Goal: Task Accomplishment & Management: Complete application form

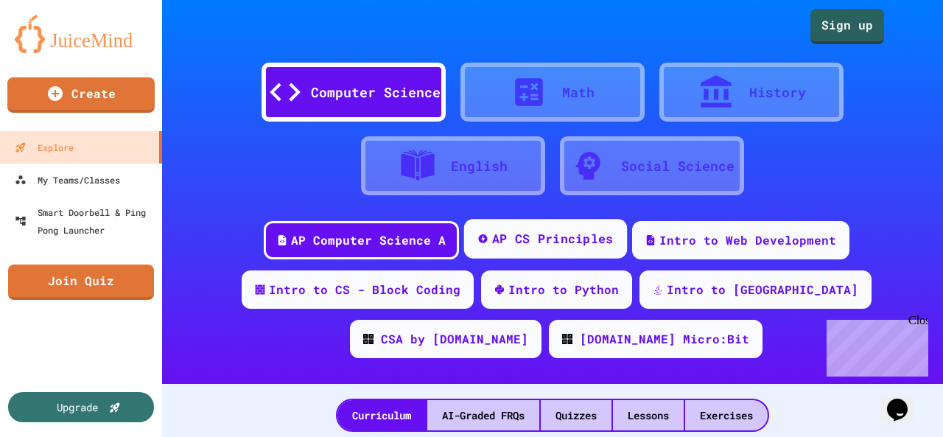
click at [566, 246] on div "AP CS Principles" at bounding box center [552, 239] width 122 height 18
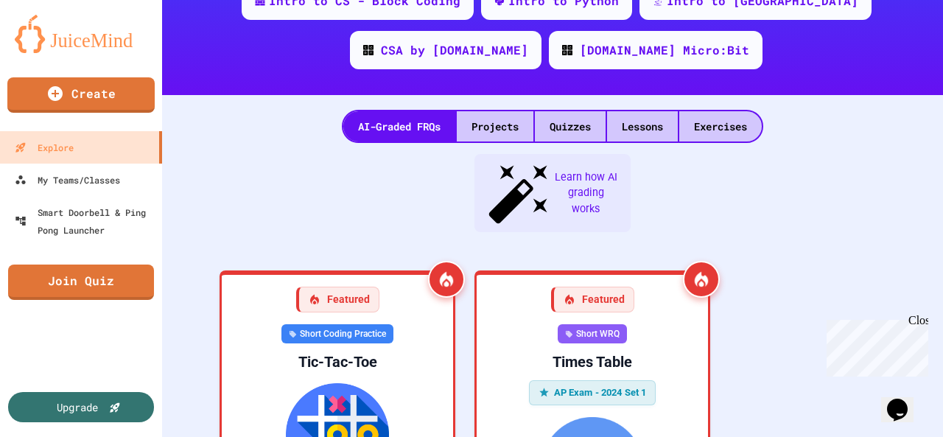
scroll to position [423, 0]
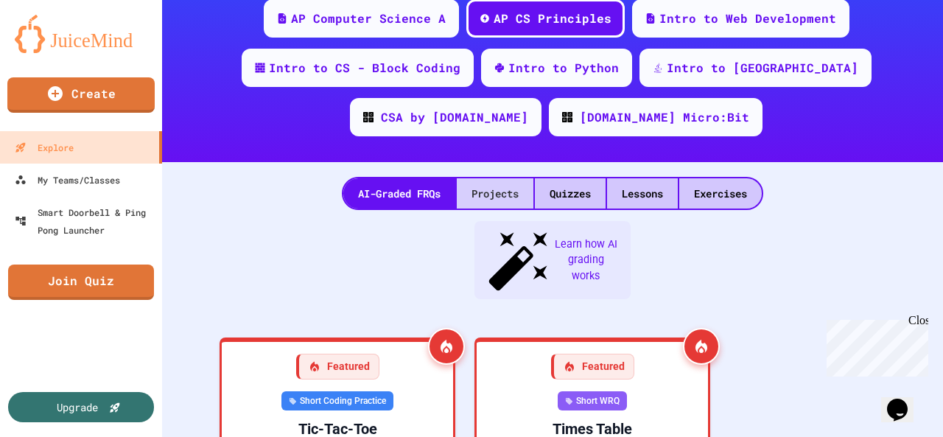
click at [479, 203] on div "Projects" at bounding box center [495, 193] width 77 height 30
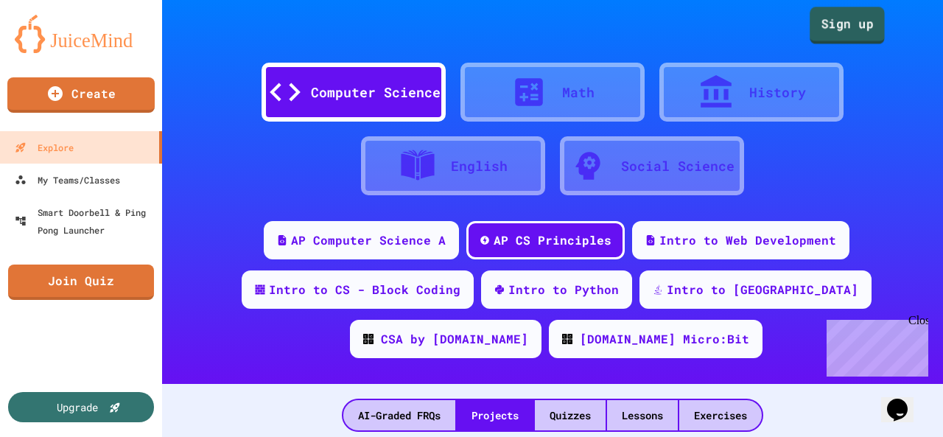
click at [822, 18] on link "Sign up" at bounding box center [846, 25] width 75 height 37
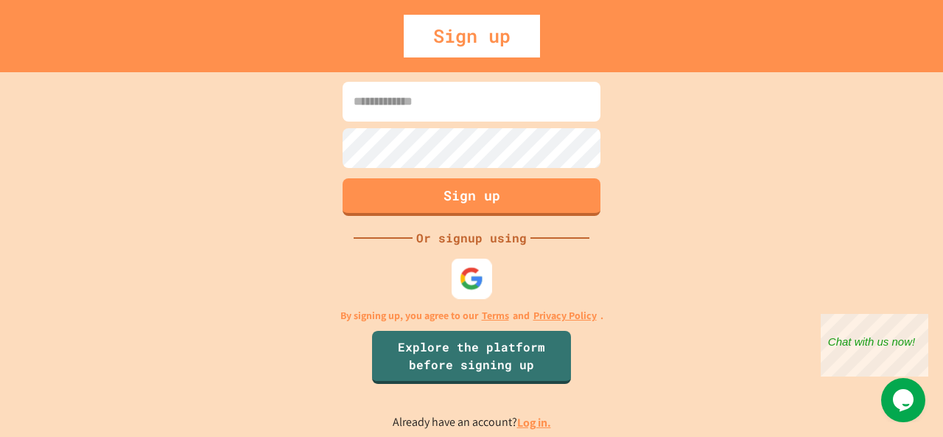
click at [477, 266] on img at bounding box center [471, 278] width 24 height 24
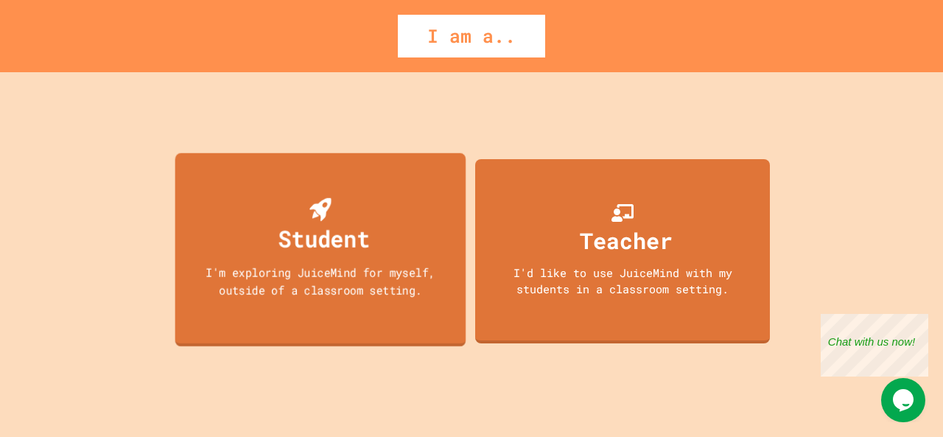
click at [381, 291] on div "I'm exploring JuiceMind for myself, outside of a classroom setting." at bounding box center [319, 280] width 261 height 35
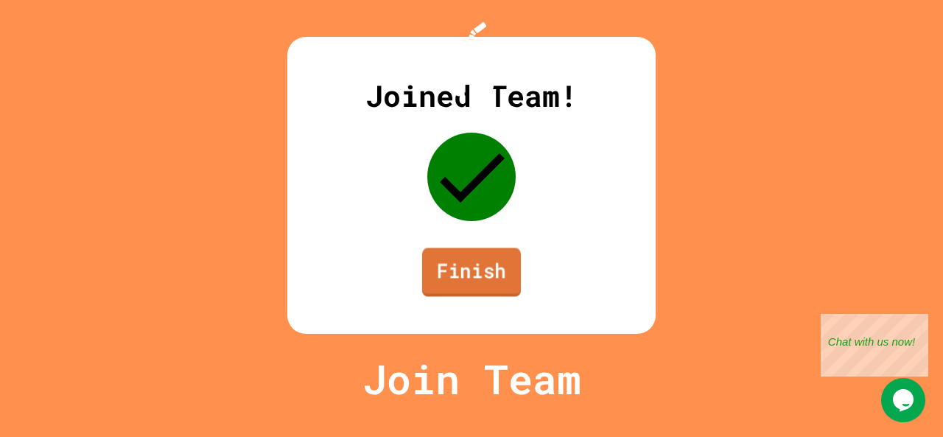
click at [474, 296] on link "Finish" at bounding box center [471, 271] width 99 height 49
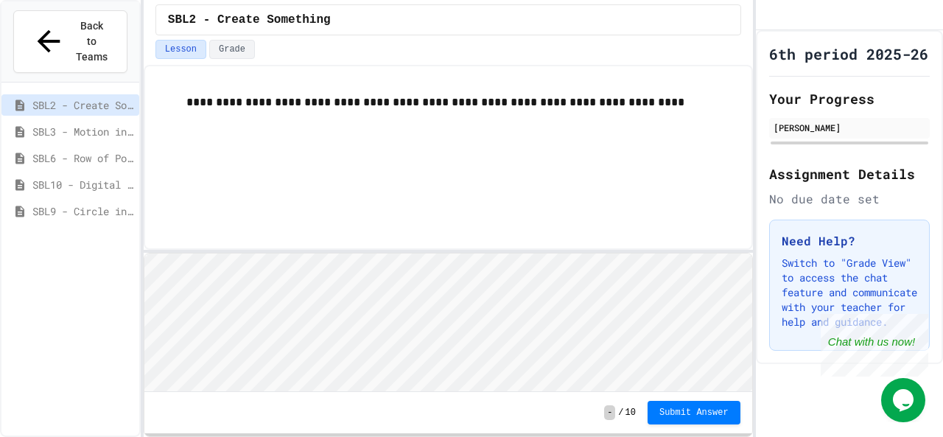
scroll to position [1, 0]
click at [102, 203] on span "SBL9 - Circle in Square Code" at bounding box center [82, 210] width 101 height 15
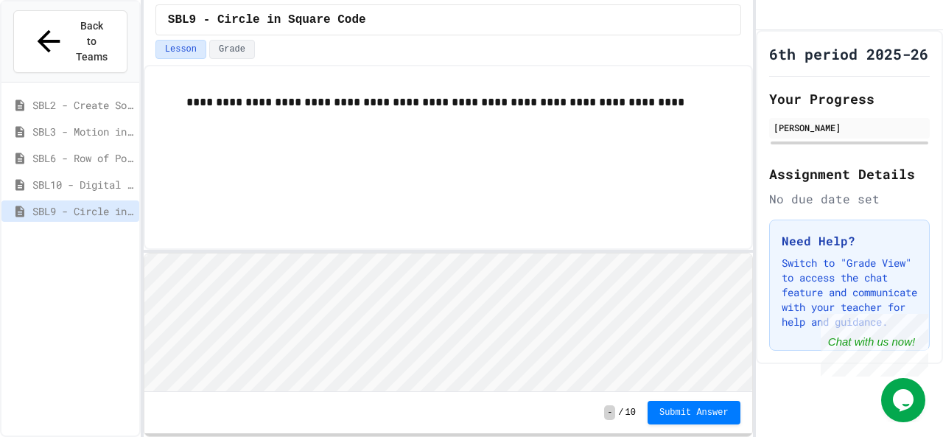
click at [90, 177] on span "SBL10 - Digital Story" at bounding box center [82, 184] width 101 height 15
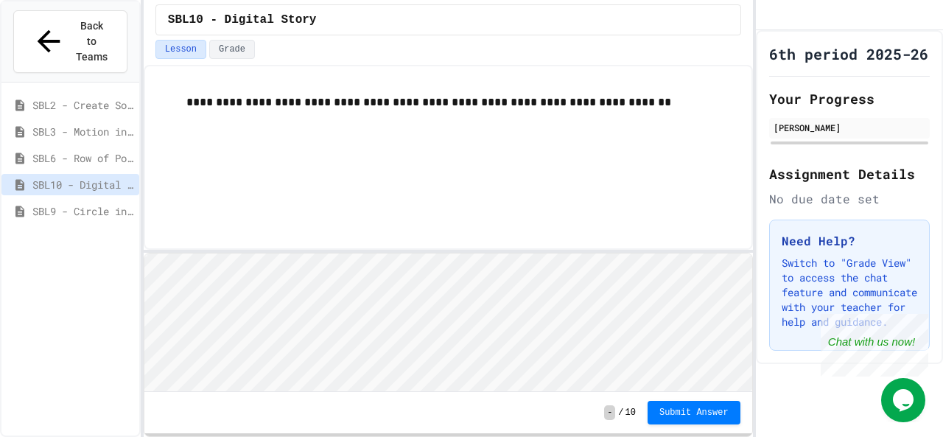
click at [98, 203] on span "SBL9 - Circle in Square Code" at bounding box center [82, 210] width 101 height 15
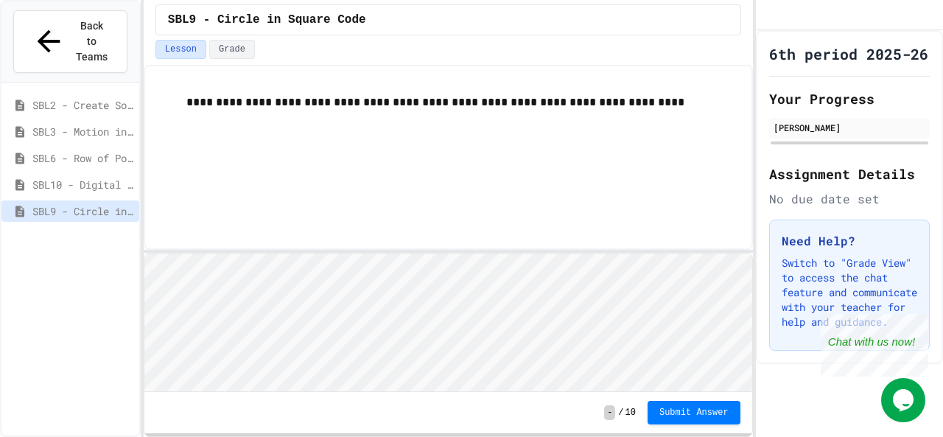
click at [91, 177] on span "SBL10 - Digital Story" at bounding box center [82, 184] width 101 height 15
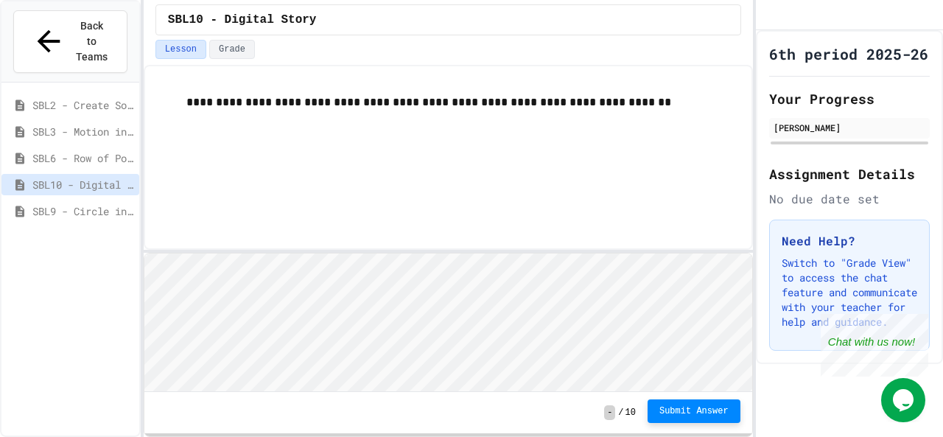
click at [690, 412] on span "Submit Answer" at bounding box center [693, 411] width 69 height 12
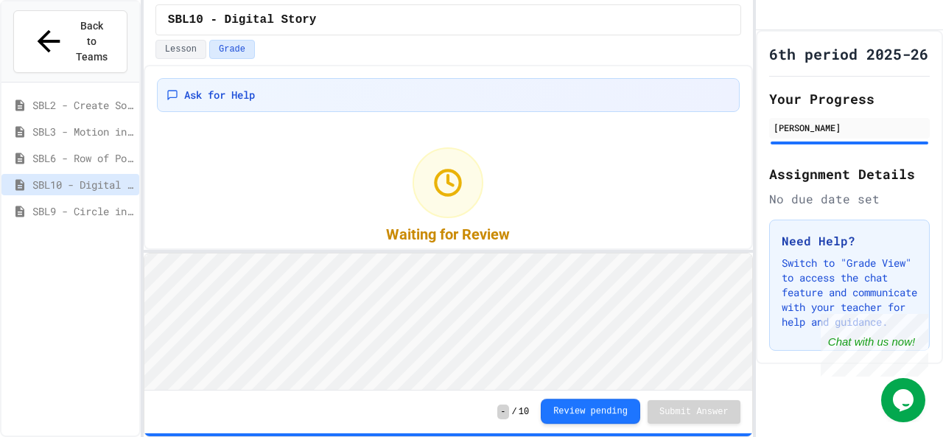
click at [616, 414] on button "Review pending" at bounding box center [589, 410] width 99 height 25
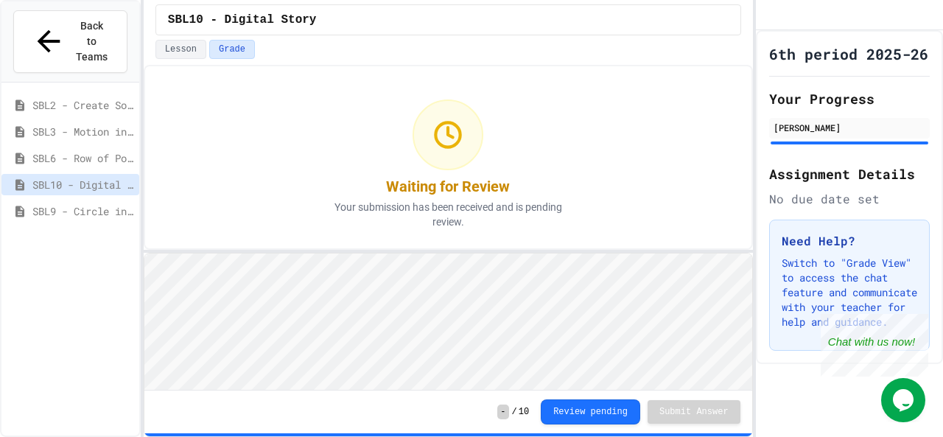
scroll to position [49, 0]
click at [922, 320] on div "Close" at bounding box center [917, 323] width 18 height 18
click at [175, 46] on button "Lesson" at bounding box center [180, 49] width 51 height 19
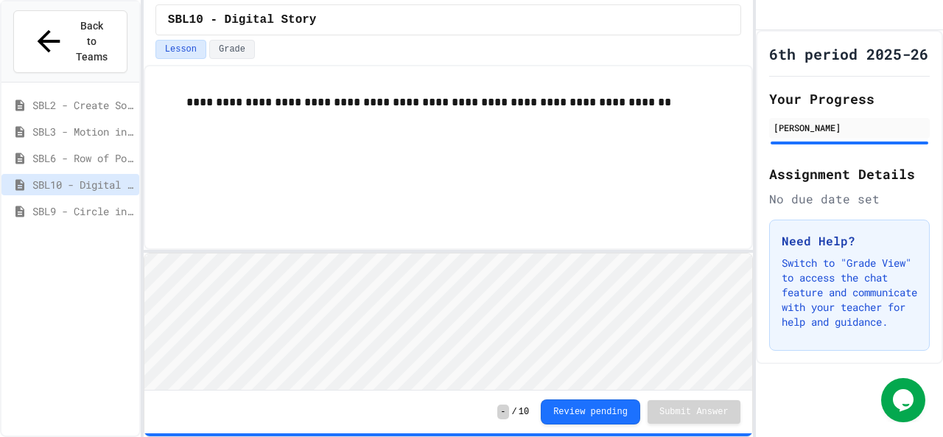
click at [466, 97] on p "**********" at bounding box center [462, 102] width 553 height 19
click at [437, 158] on div "**********" at bounding box center [448, 157] width 609 height 185
click at [598, 105] on p "**********" at bounding box center [462, 102] width 553 height 19
click at [296, 244] on div "**********" at bounding box center [448, 157] width 609 height 185
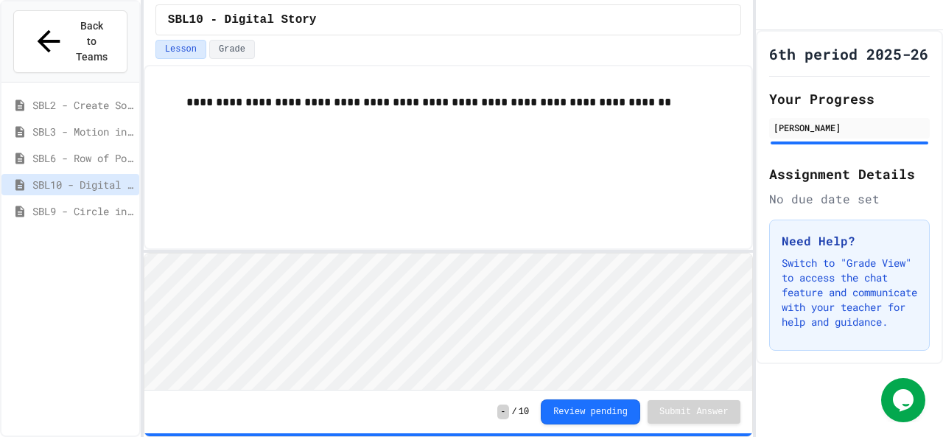
click at [767, 15] on icon "My Account" at bounding box center [767, 15] width 0 height 0
click at [460, 436] on div at bounding box center [471, 437] width 943 height 0
click at [87, 177] on span "SBL10 - Digital Story" at bounding box center [82, 184] width 101 height 15
click at [74, 21] on span "Back to Teams" at bounding box center [91, 41] width 35 height 46
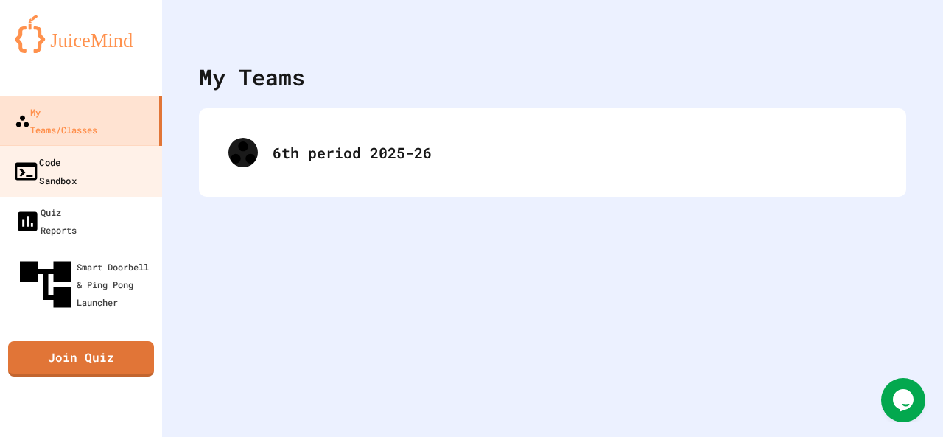
click at [131, 145] on link "Code Sandbox" at bounding box center [81, 171] width 167 height 52
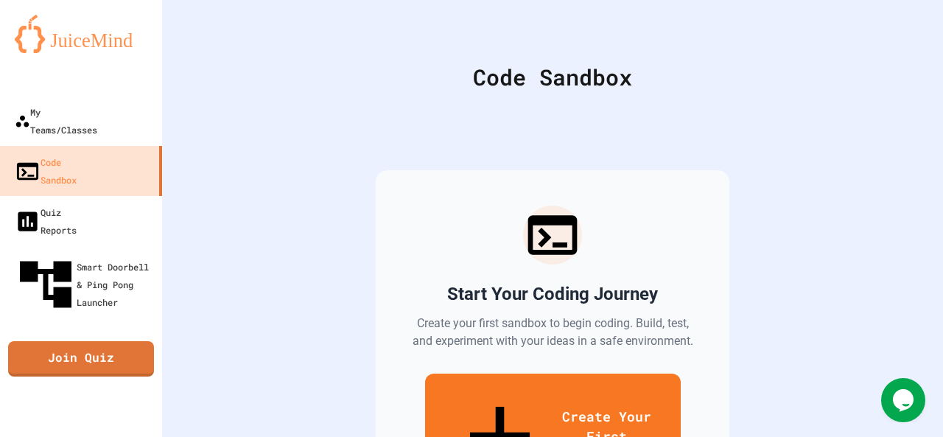
scroll to position [112, 0]
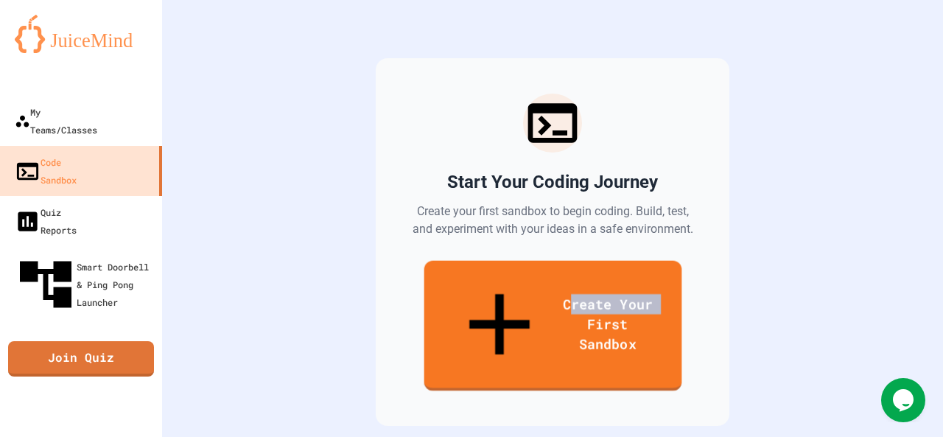
drag, startPoint x: 543, startPoint y: 267, endPoint x: 543, endPoint y: 286, distance: 19.1
click at [543, 286] on link "Create Your First Sandbox" at bounding box center [552, 326] width 258 height 130
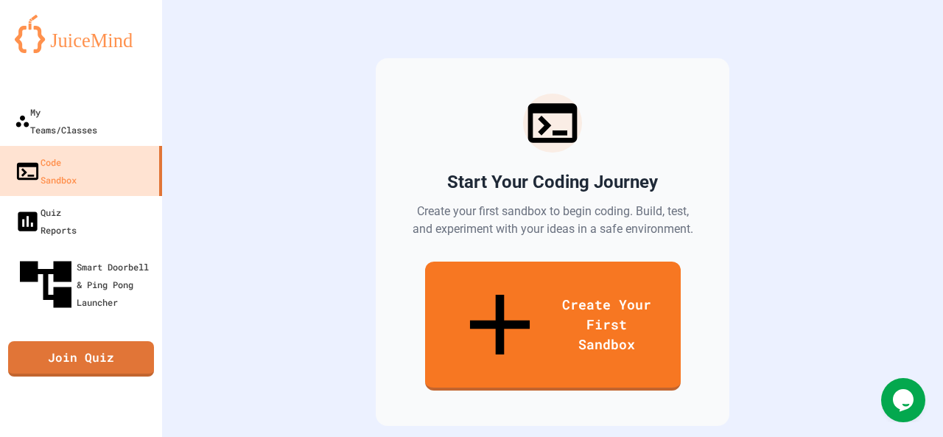
scroll to position [904, 0]
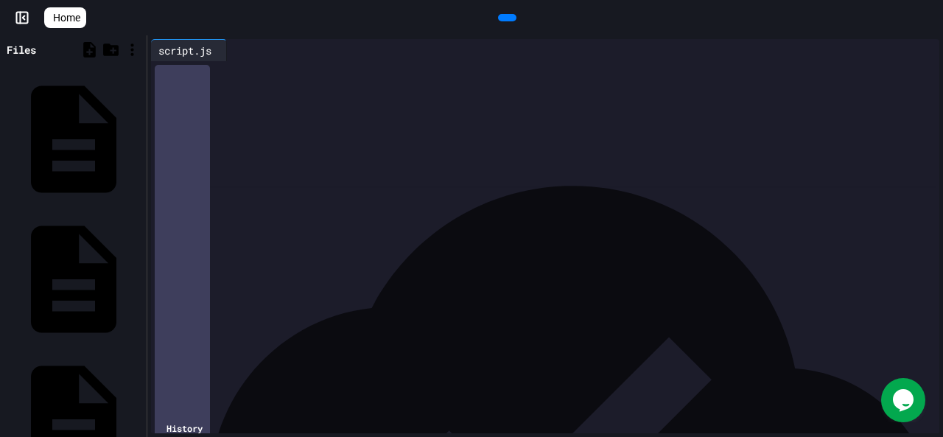
click at [69, 11] on span "Home" at bounding box center [66, 17] width 27 height 15
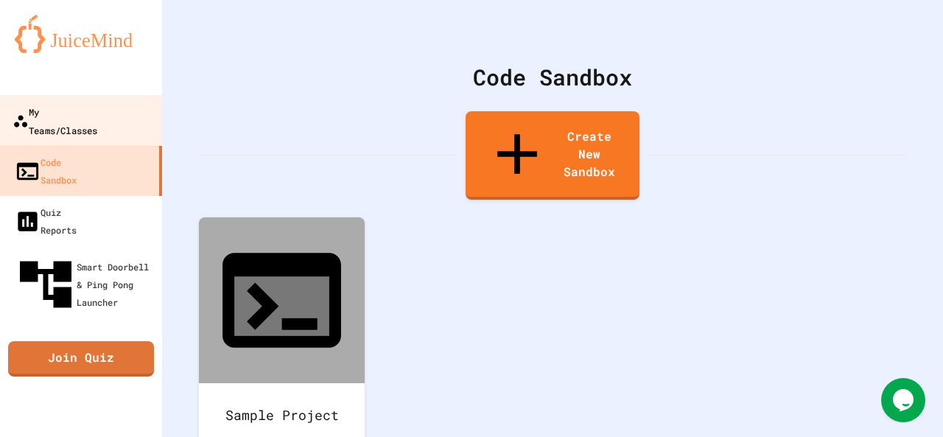
click at [97, 103] on div "My Teams/Classes" at bounding box center [55, 120] width 85 height 36
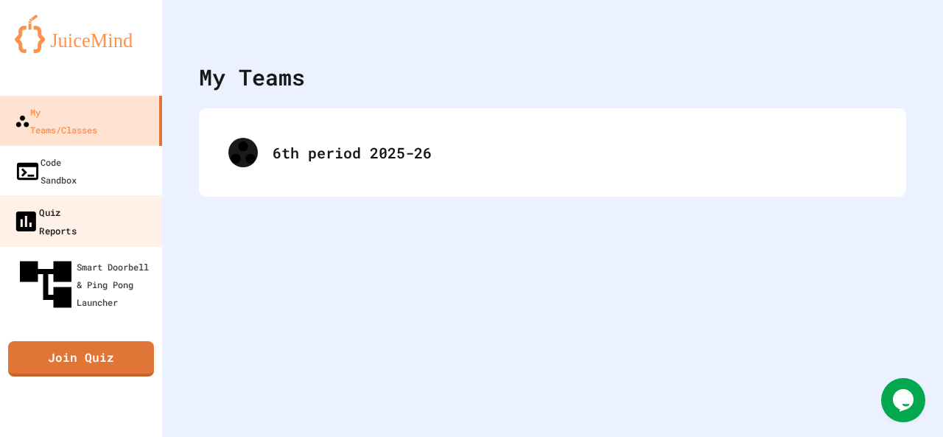
click at [113, 195] on link "Quiz Reports" at bounding box center [81, 221] width 167 height 52
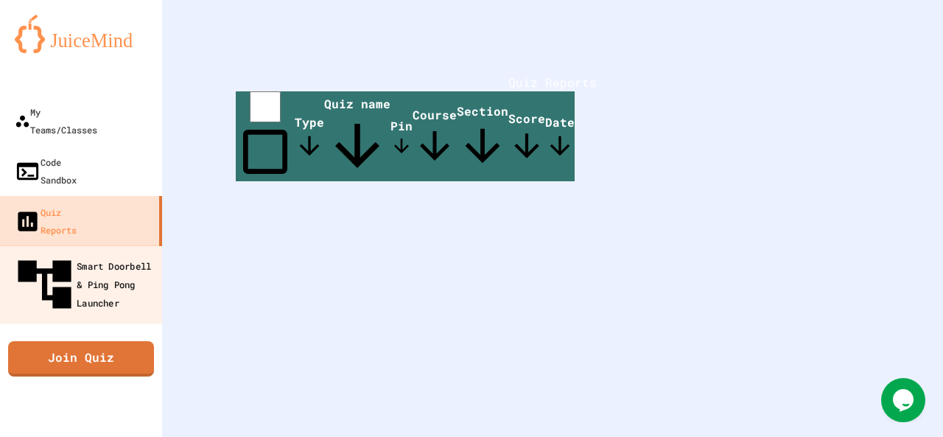
click at [100, 253] on div "Smart Doorbell & Ping Pong Launcher" at bounding box center [86, 285] width 146 height 64
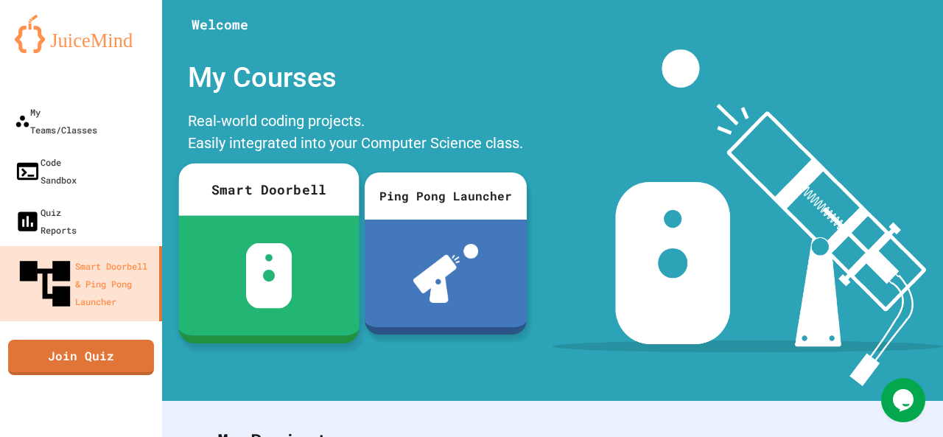
click at [334, 207] on div "Smart Doorbell" at bounding box center [269, 189] width 180 height 52
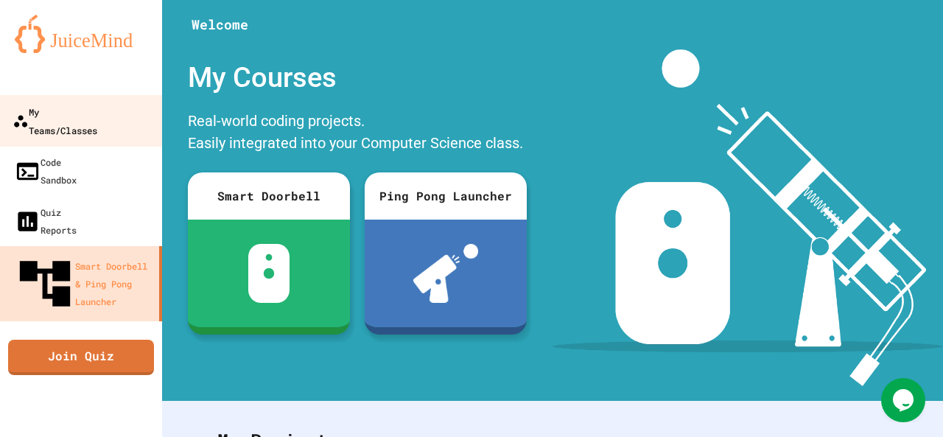
click at [97, 110] on div "My Teams/Classes" at bounding box center [55, 120] width 85 height 36
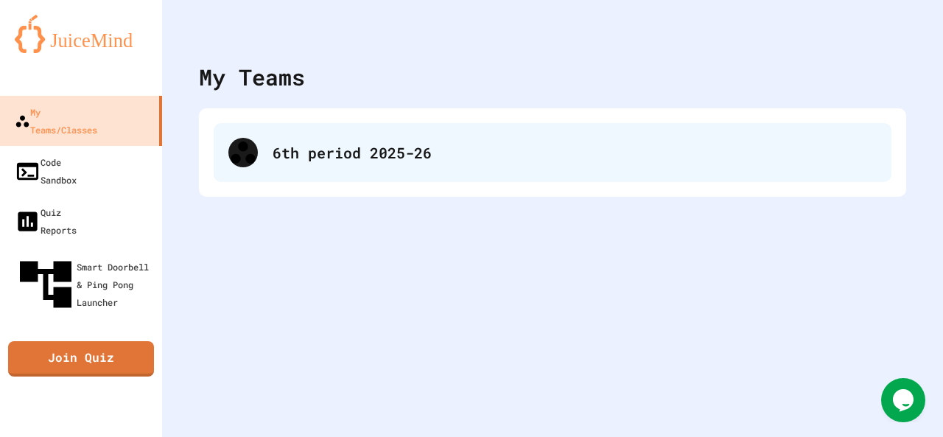
click at [275, 166] on div "6th period 2025-26" at bounding box center [552, 152] width 677 height 59
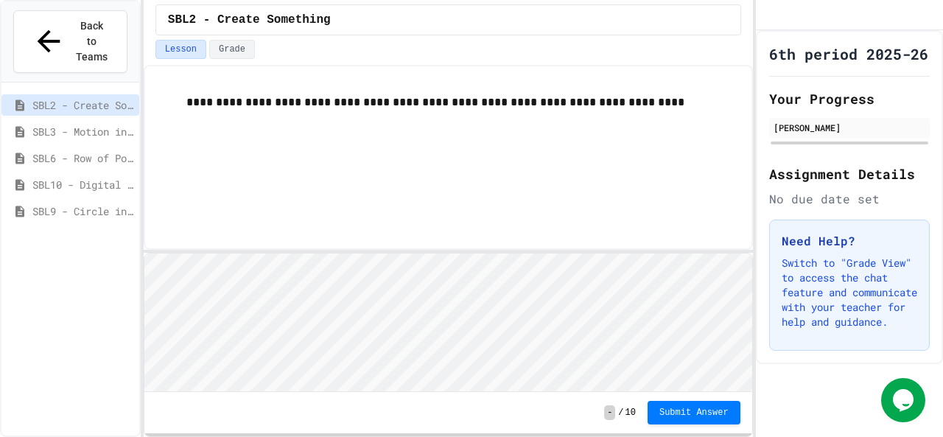
click at [113, 177] on span "SBL10 - Digital Story" at bounding box center [82, 184] width 101 height 15
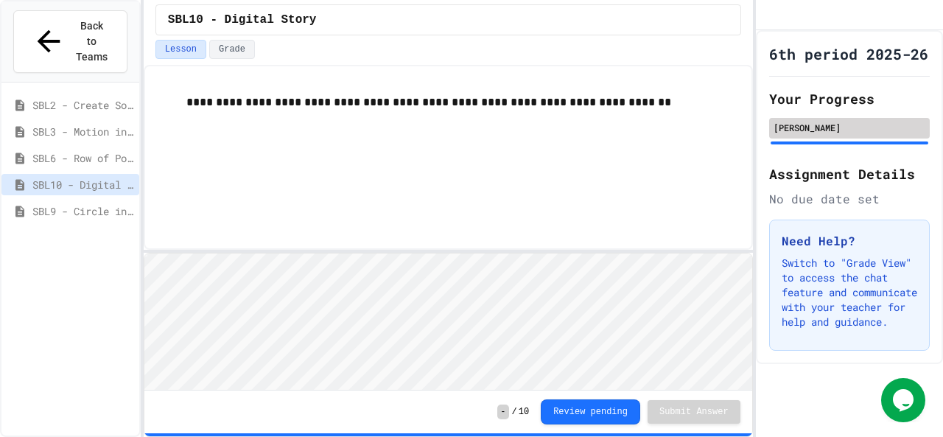
click at [839, 134] on div "[PERSON_NAME]" at bounding box center [849, 127] width 152 height 13
click at [599, 405] on button "Review pending" at bounding box center [589, 410] width 99 height 25
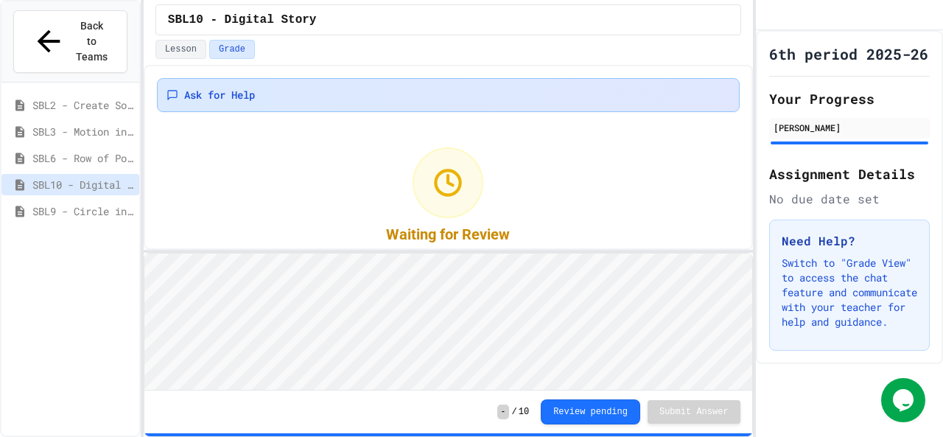
click at [281, 88] on div "Ask for Help" at bounding box center [447, 95] width 563 height 15
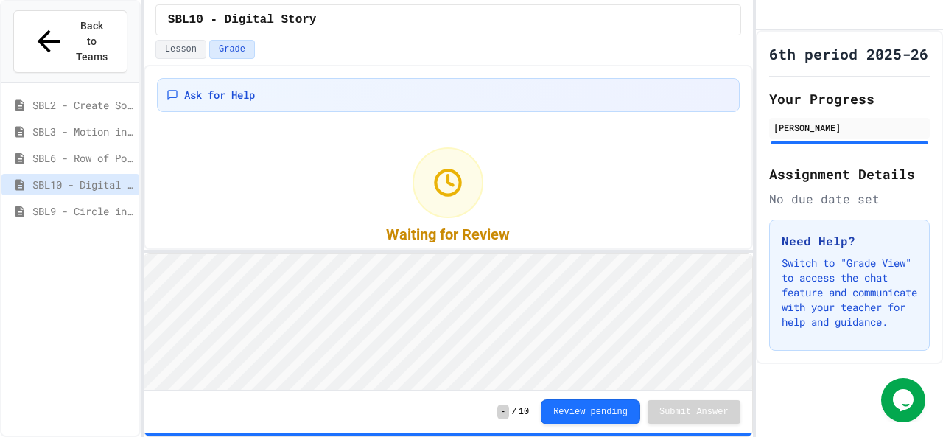
click at [105, 177] on span "SBL10 - Digital Story" at bounding box center [82, 184] width 101 height 15
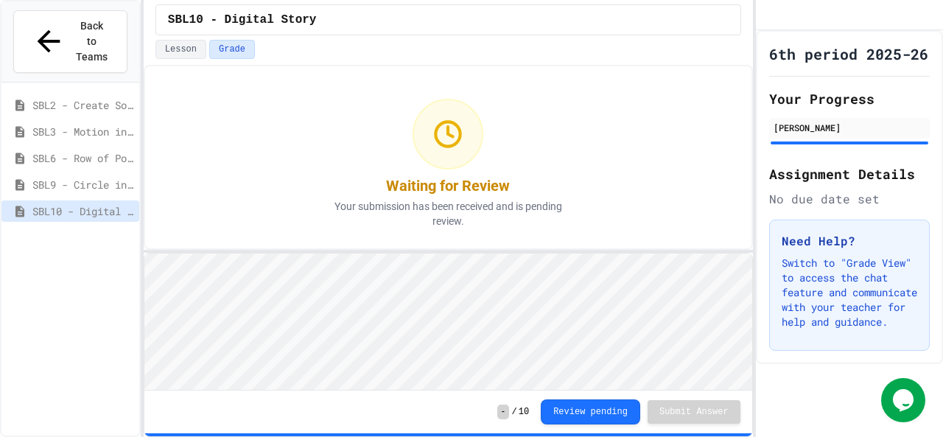
scroll to position [1, 0]
click at [594, 422] on button "Review pending" at bounding box center [589, 410] width 99 height 25
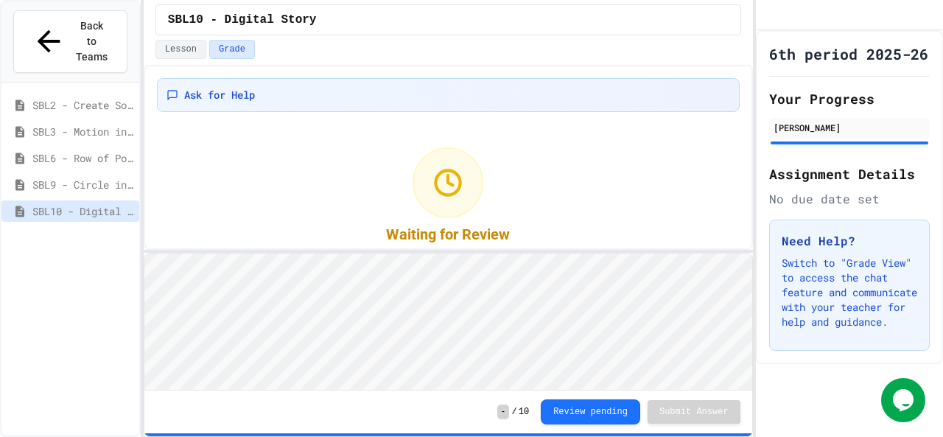
scroll to position [15, 0]
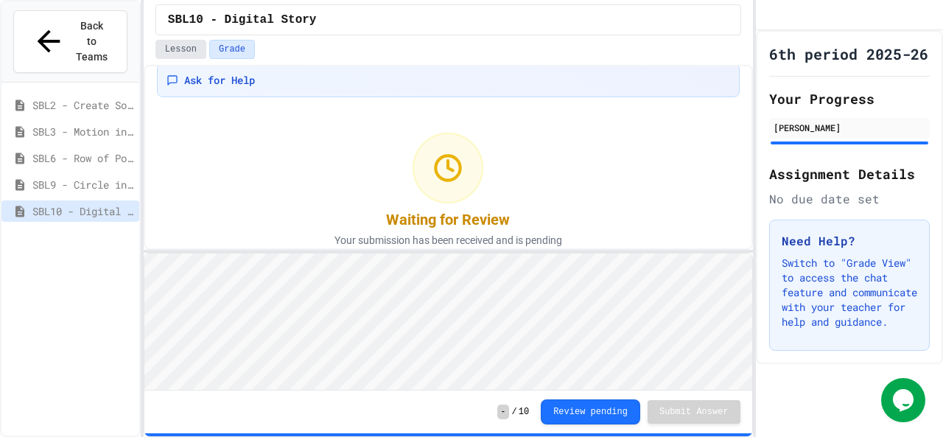
click at [190, 43] on button "Lesson" at bounding box center [180, 49] width 51 height 19
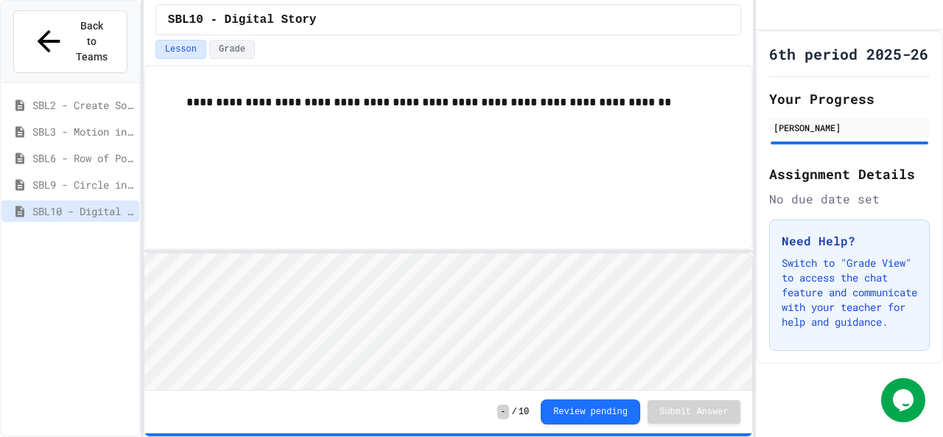
click at [88, 177] on span "SBL9 - Circle in Square Code" at bounding box center [82, 184] width 101 height 15
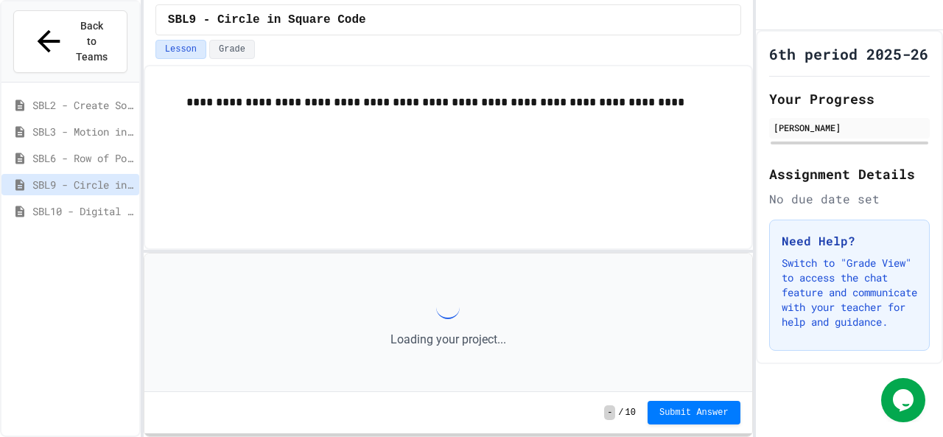
click at [99, 203] on span "SBL10 - Digital Story" at bounding box center [82, 210] width 101 height 15
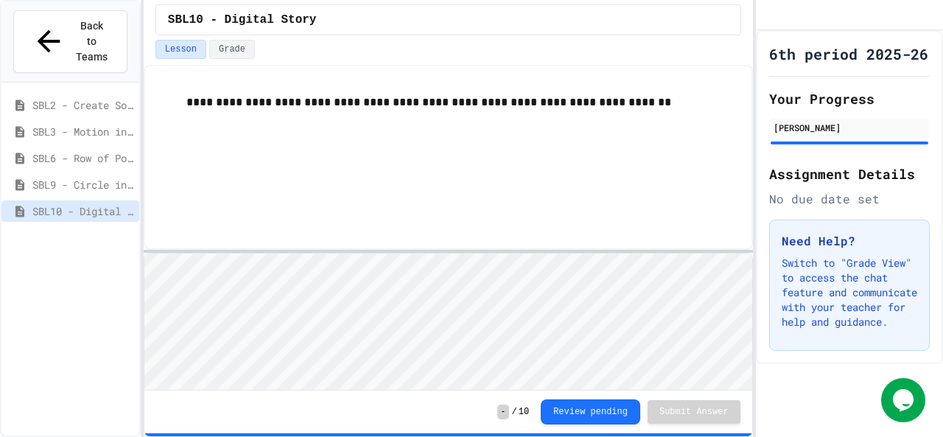
scroll to position [1, 0]
click at [357, 185] on div "**********" at bounding box center [448, 157] width 609 height 185
click at [906, 400] on icon "Chat widget" at bounding box center [902, 400] width 21 height 22
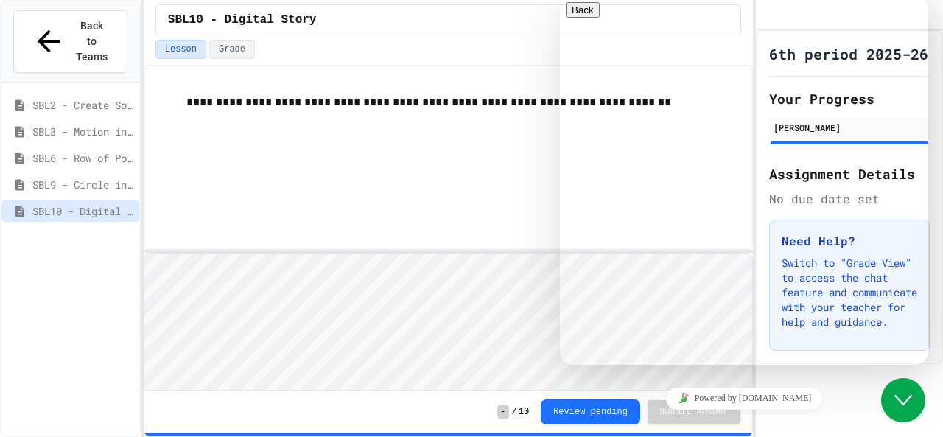
click at [836, 423] on p "Chat now!" at bounding box center [744, 429] width 356 height 13
type textarea "**********"
click at [575, 18] on button "Back" at bounding box center [583, 9] width 34 height 15
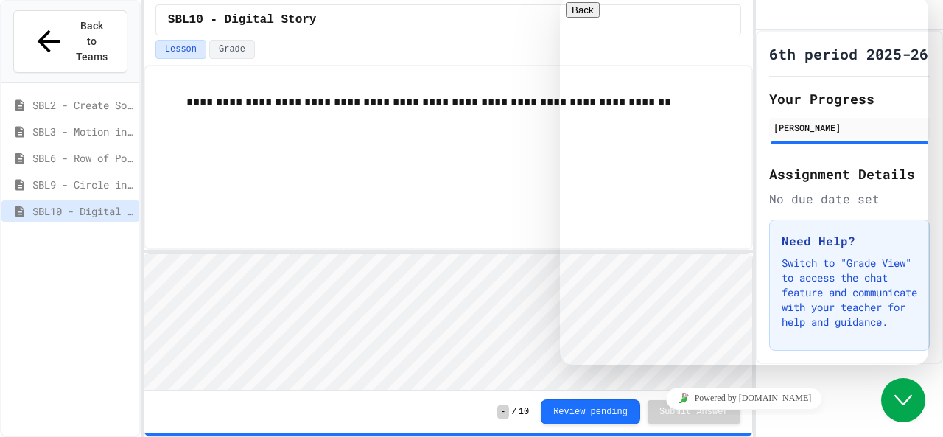
click at [411, 188] on div "**********" at bounding box center [448, 157] width 609 height 185
click at [526, 172] on div "**********" at bounding box center [448, 157] width 609 height 185
click at [914, 406] on div "Close Chat This icon closes the chat window." at bounding box center [903, 400] width 44 height 18
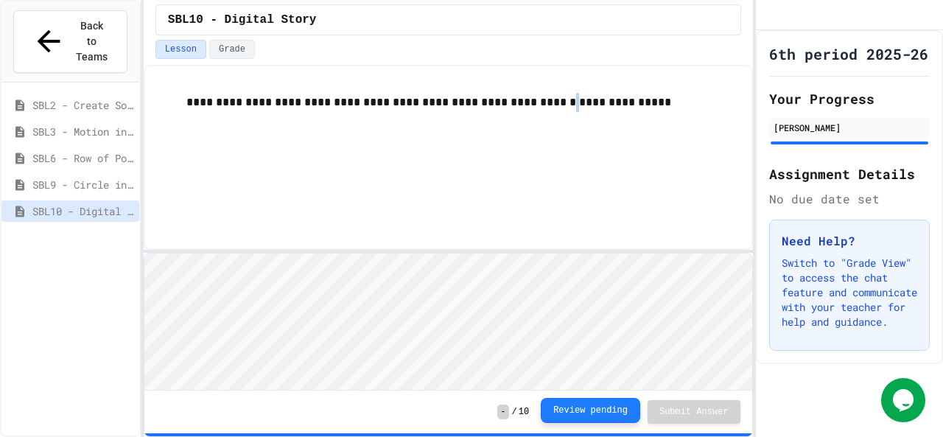
click at [610, 406] on button "Review pending" at bounding box center [589, 410] width 99 height 25
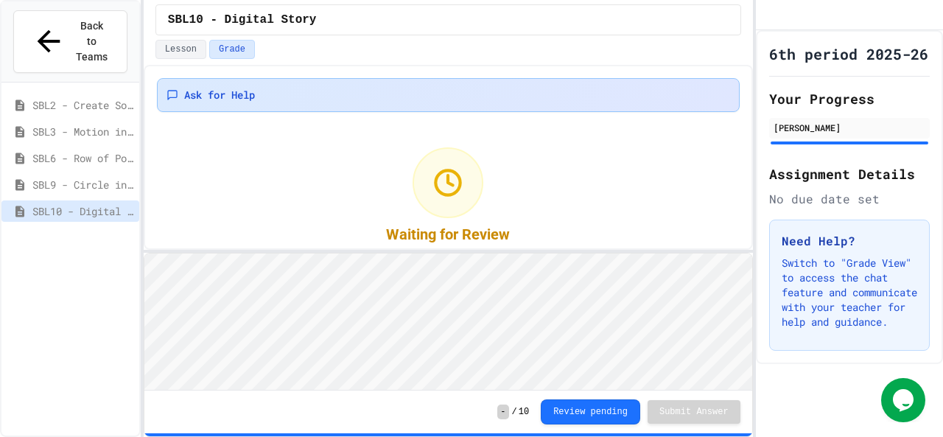
click at [420, 88] on div "Ask for Help" at bounding box center [447, 95] width 563 height 15
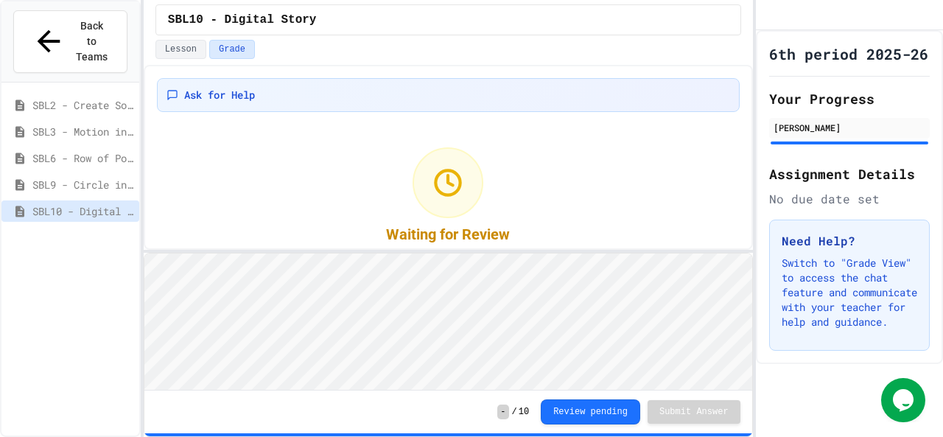
type textarea "**"
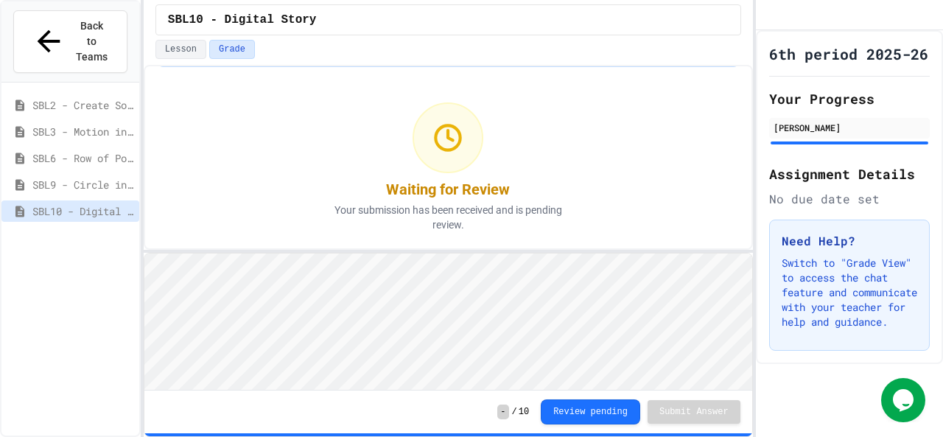
scroll to position [43, 0]
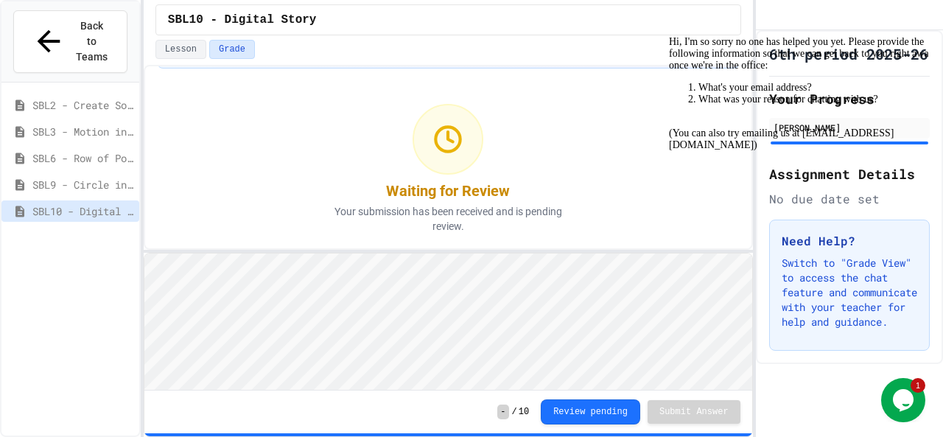
click at [761, 364] on div "6th period 2025-26 Your Progress [PERSON_NAME] Assignment Details No due date s…" at bounding box center [849, 197] width 187 height 334
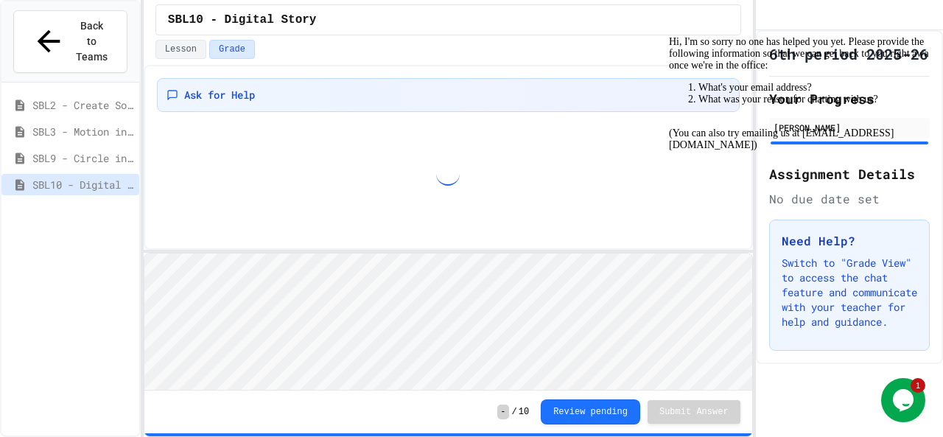
scroll to position [0, 0]
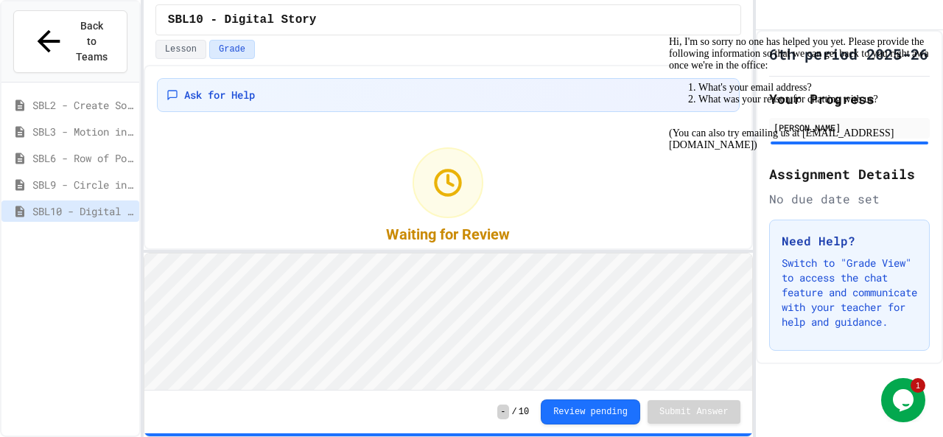
click at [669, 36] on icon "Chat attention grabber" at bounding box center [669, 36] width 0 height 0
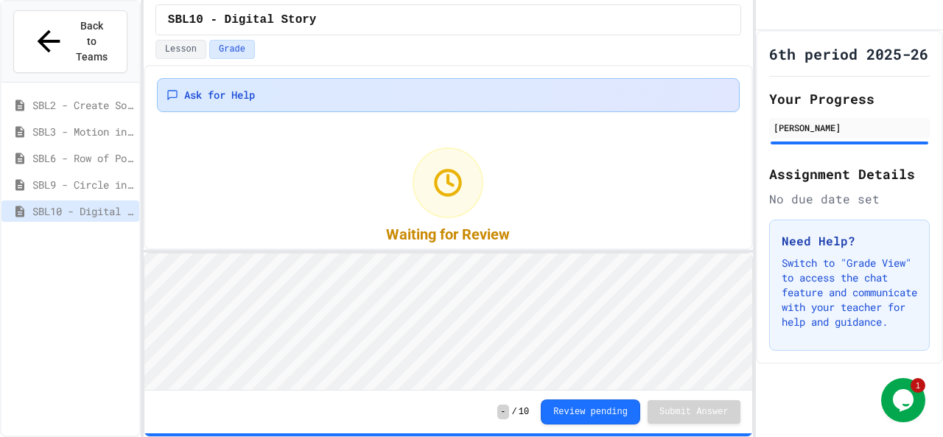
click at [461, 79] on div "Ask for Help" at bounding box center [448, 95] width 582 height 34
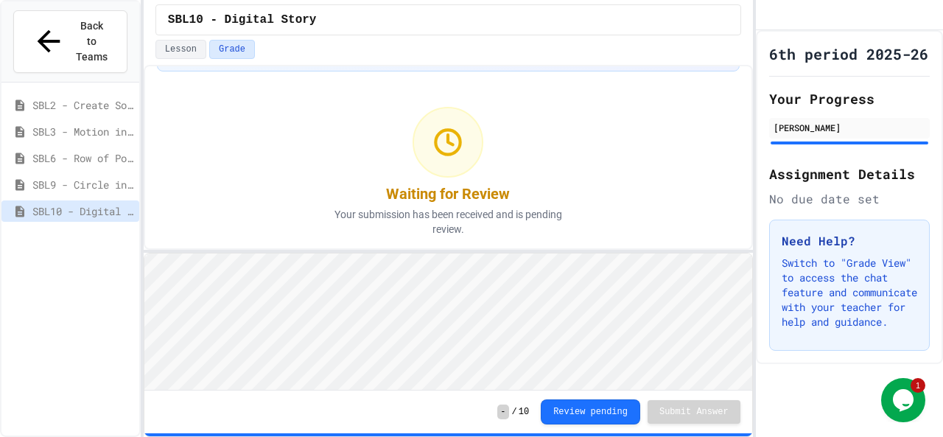
scroll to position [44, 0]
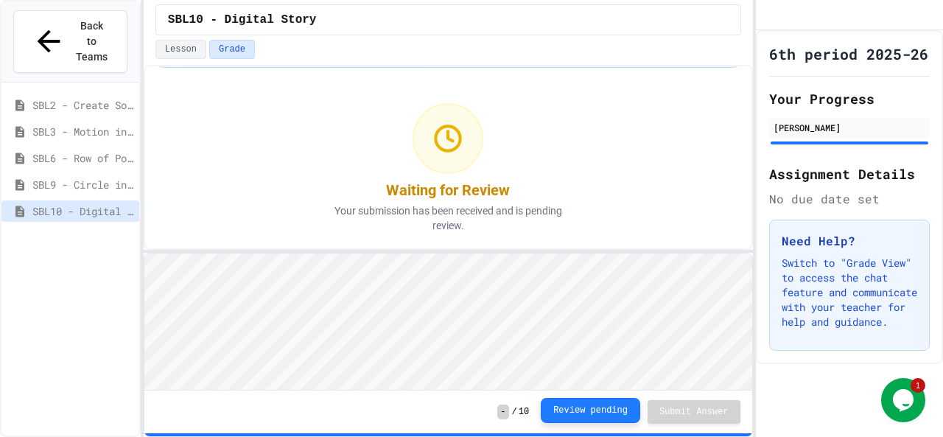
click at [586, 416] on button "Review pending" at bounding box center [589, 410] width 99 height 25
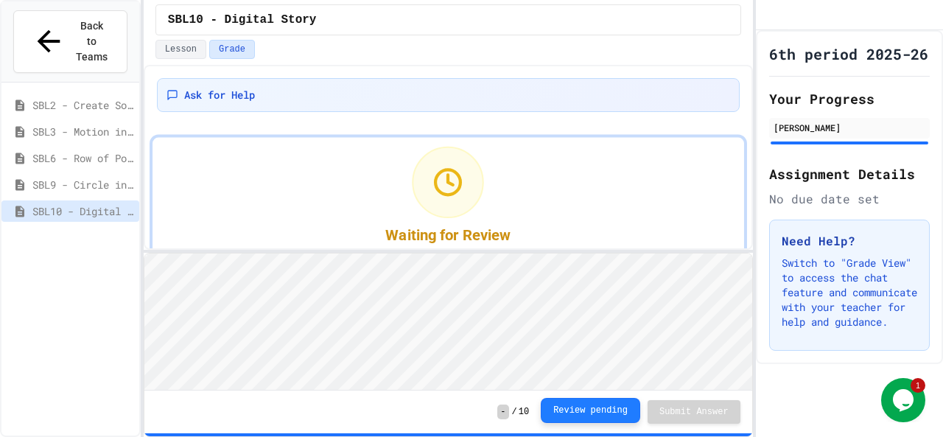
click at [585, 415] on button "Review pending" at bounding box center [589, 410] width 99 height 25
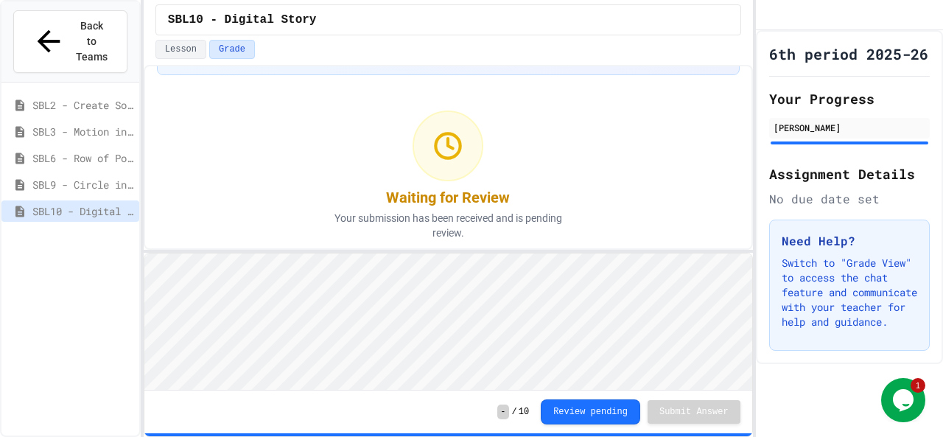
scroll to position [49, 0]
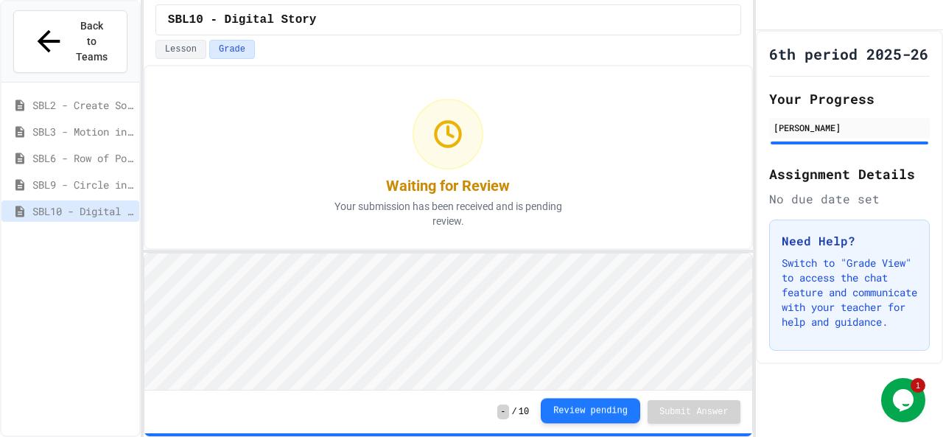
click at [590, 404] on button "Review pending" at bounding box center [589, 410] width 99 height 25
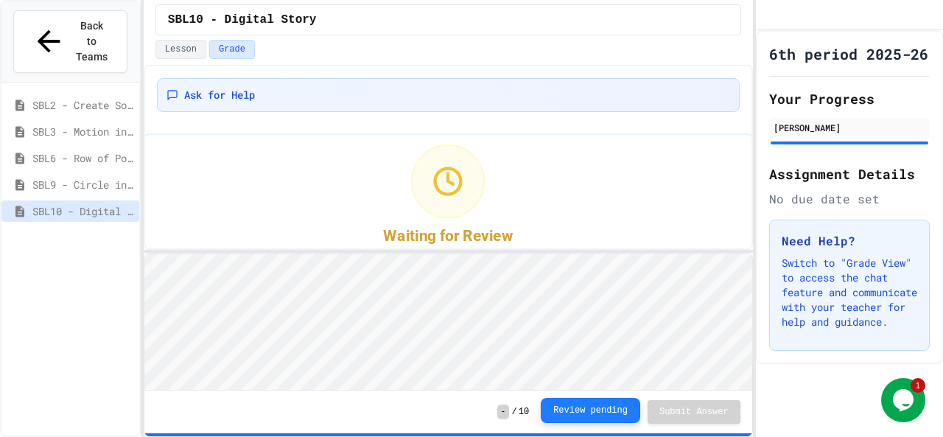
click at [590, 402] on button "Review pending" at bounding box center [589, 410] width 99 height 25
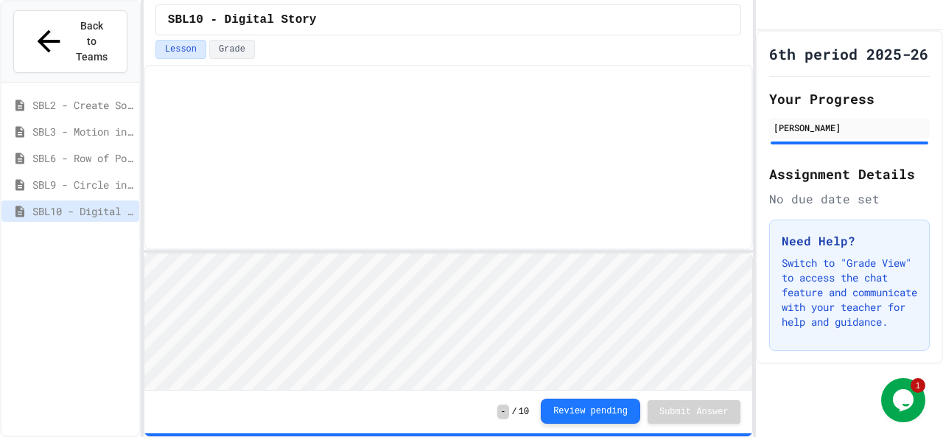
click at [590, 402] on button "Review pending" at bounding box center [589, 410] width 99 height 25
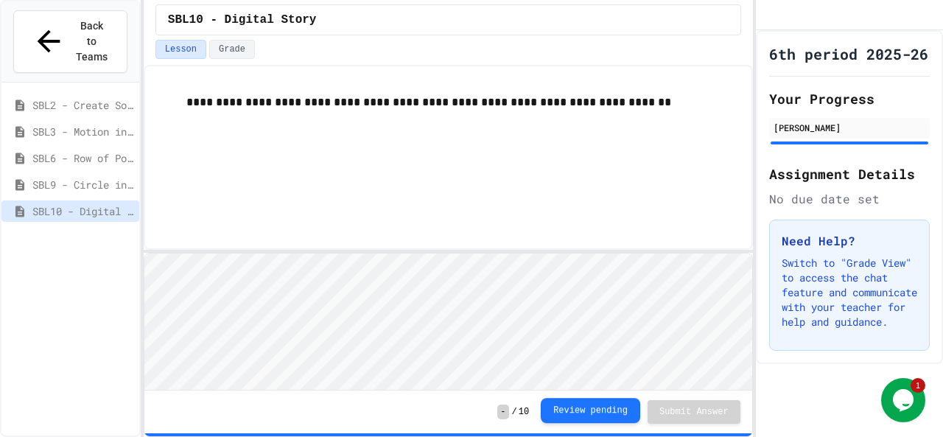
click at [590, 402] on button "Review pending" at bounding box center [589, 410] width 99 height 25
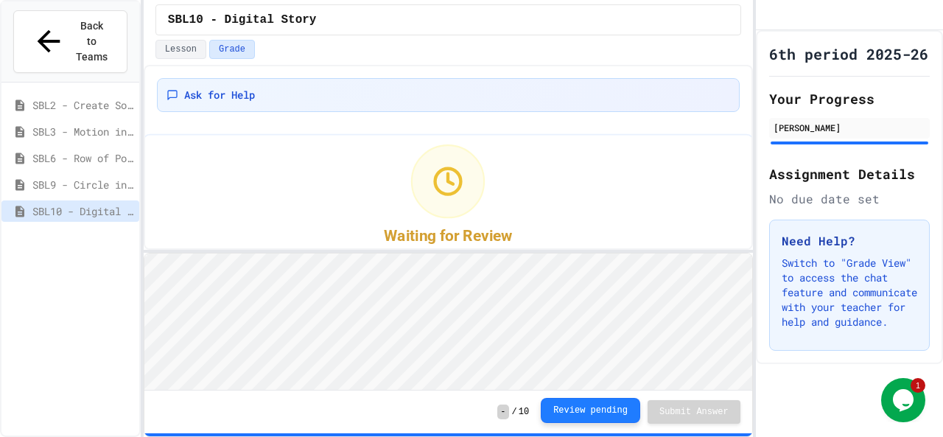
click at [590, 402] on button "Review pending" at bounding box center [589, 410] width 99 height 25
click at [591, 401] on button "Review pending" at bounding box center [589, 410] width 99 height 25
click at [80, 97] on span "SBL2 - Create Something" at bounding box center [82, 104] width 101 height 15
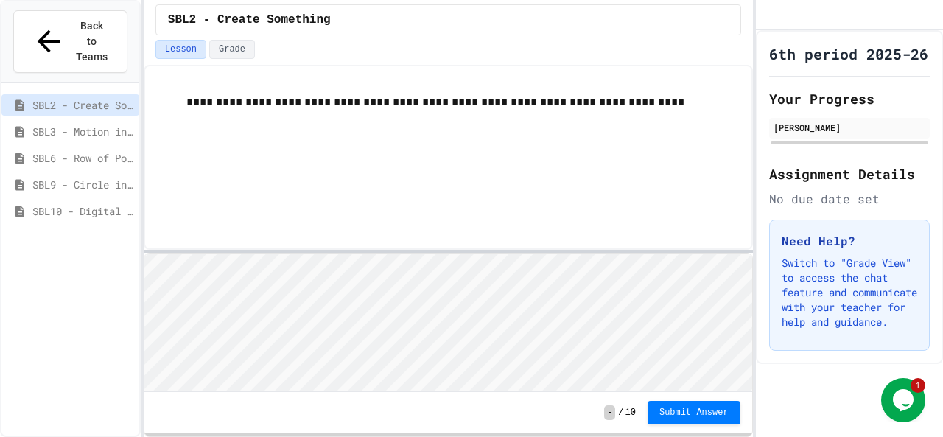
scroll to position [1, 0]
click at [705, 411] on span "Submit Answer" at bounding box center [693, 411] width 69 height 12
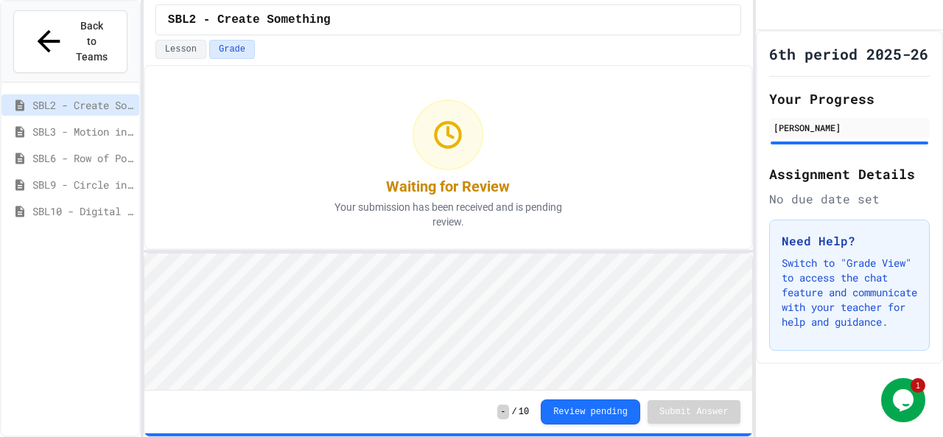
scroll to position [49, 0]
click at [610, 418] on button "Review pending" at bounding box center [589, 410] width 99 height 25
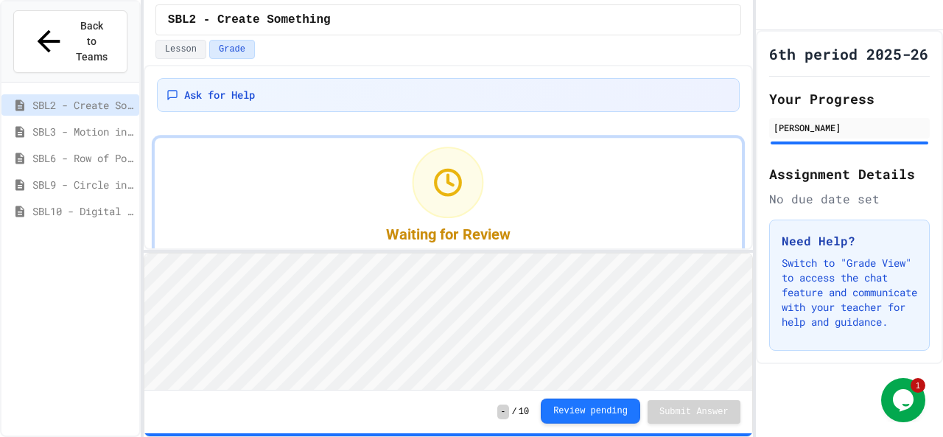
click at [610, 418] on button "Review pending" at bounding box center [589, 410] width 99 height 25
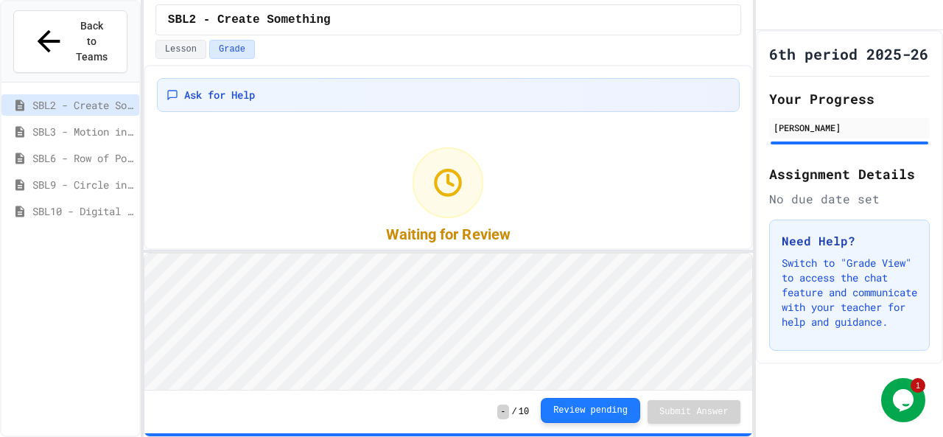
click at [610, 418] on button "Review pending" at bounding box center [589, 410] width 99 height 25
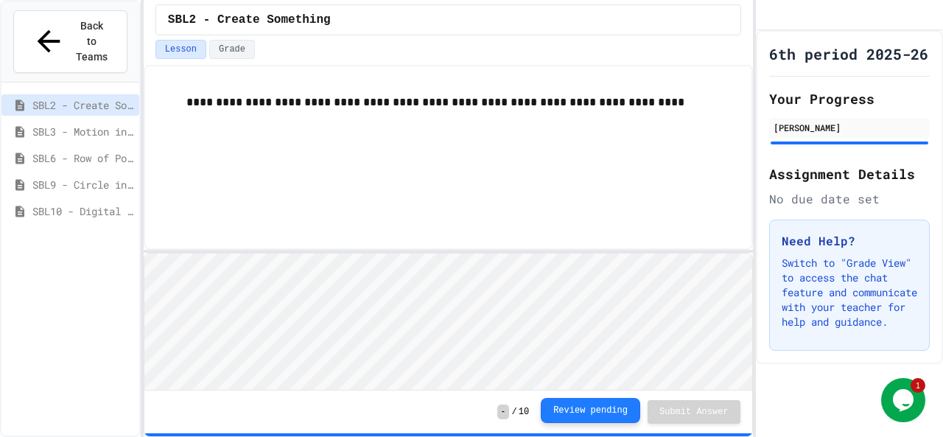
click at [610, 418] on button "Review pending" at bounding box center [589, 410] width 99 height 25
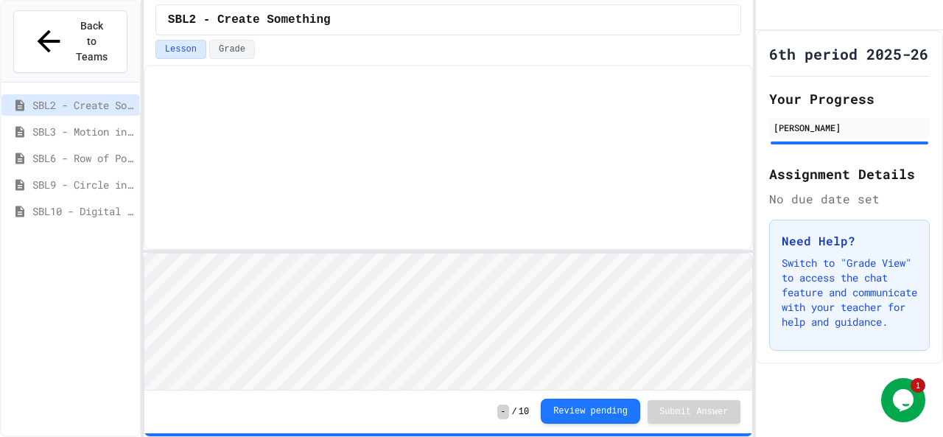
click at [610, 418] on button "Review pending" at bounding box center [589, 410] width 99 height 25
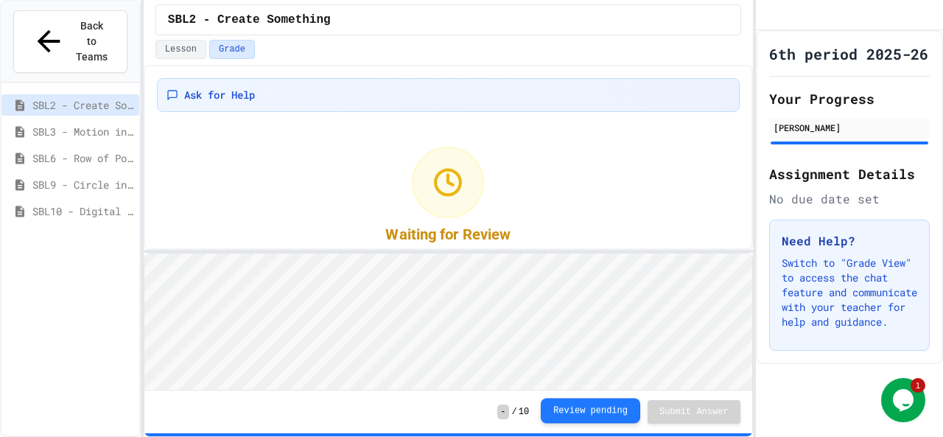
click at [610, 418] on button "Review pending" at bounding box center [589, 410] width 99 height 25
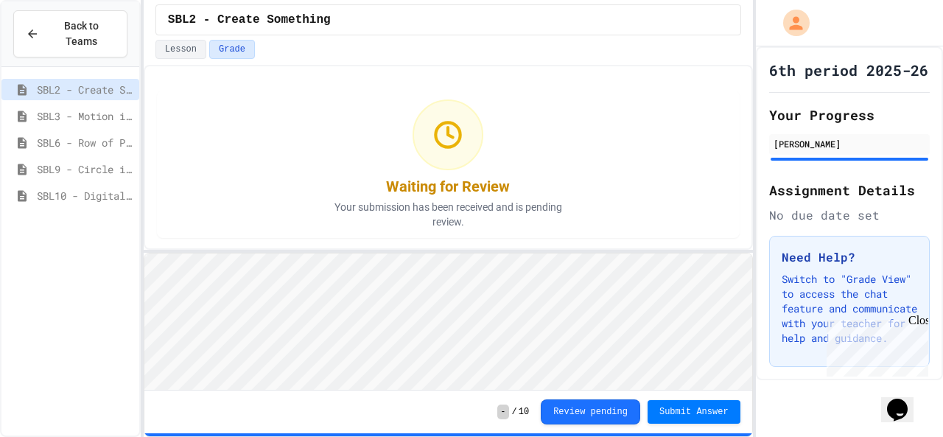
scroll to position [49, 0]
click at [122, 188] on span "SBL10 - Digital Story" at bounding box center [85, 195] width 96 height 15
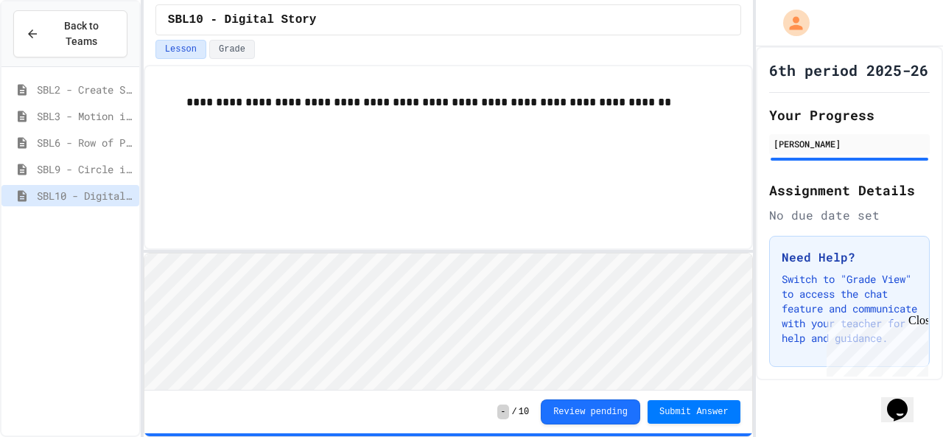
scroll to position [1, 0]
click at [918, 320] on div "Close" at bounding box center [917, 323] width 18 height 18
drag, startPoint x: 939, startPoint y: 36, endPoint x: 939, endPoint y: 44, distance: 8.1
click at [939, 43] on div at bounding box center [849, 23] width 187 height 46
click at [676, 418] on button "Submit Answer" at bounding box center [693, 410] width 93 height 24
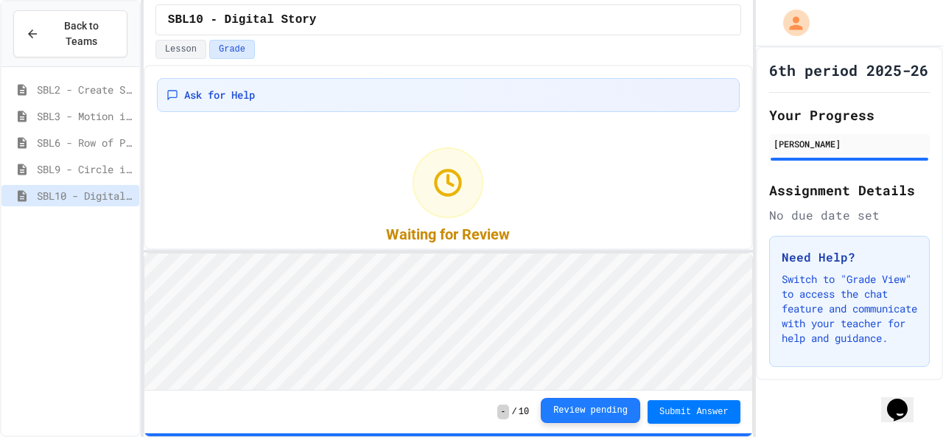
click at [607, 406] on button "Review pending" at bounding box center [589, 410] width 99 height 25
drag, startPoint x: 607, startPoint y: 406, endPoint x: 483, endPoint y: 404, distance: 123.7
click at [483, 404] on div "- / 10 Review pending Submit Answer" at bounding box center [448, 411] width 608 height 43
